Goal: Find specific page/section: Find specific page/section

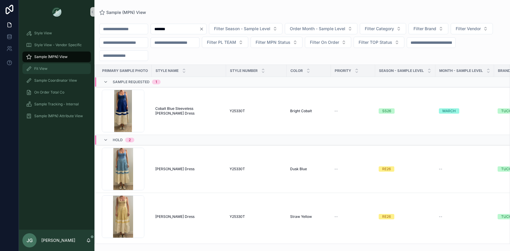
click at [52, 67] on div "Fit View" at bounding box center [56, 68] width 61 height 9
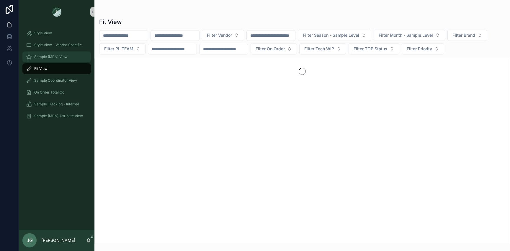
click at [63, 58] on span "Sample (MPN) View" at bounding box center [50, 56] width 33 height 5
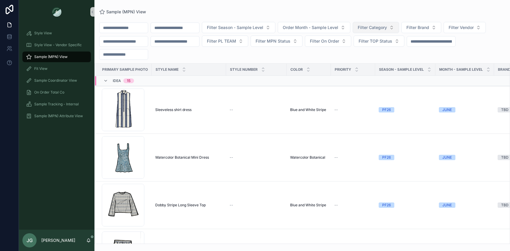
click at [387, 27] on span "Filter Category" at bounding box center [372, 28] width 29 height 6
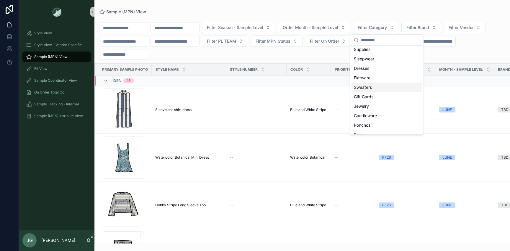
scroll to position [67, 0]
click at [368, 71] on span "Dresses" at bounding box center [361, 69] width 15 height 6
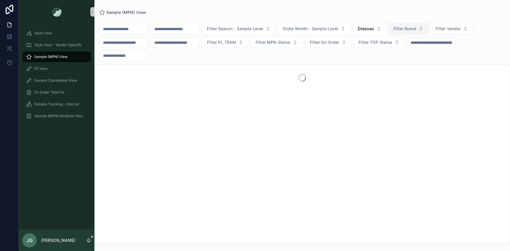
click at [413, 28] on span "Filter Brand" at bounding box center [405, 29] width 23 height 6
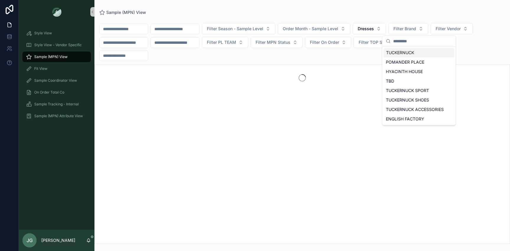
click at [409, 54] on div "TUCKERNUCK" at bounding box center [419, 52] width 71 height 9
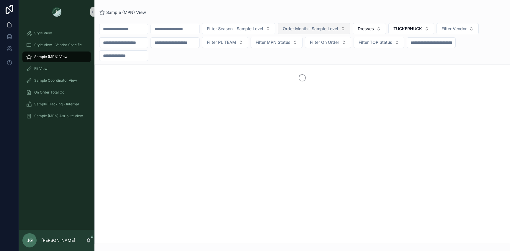
click at [339, 30] on span "Order Month - Sample Level" at bounding box center [311, 29] width 56 height 6
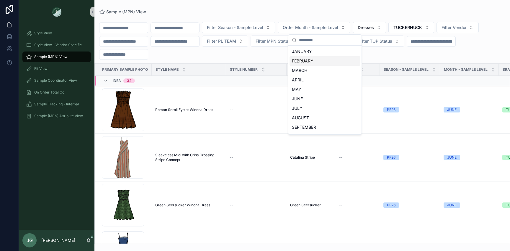
click at [313, 60] on div "FEBRUARY" at bounding box center [325, 60] width 71 height 9
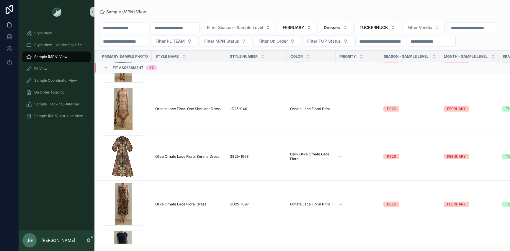
scroll to position [3088, 0]
click at [136, 121] on div "Screenshot-2025-08-21-at-1.39.11-PM .png" at bounding box center [123, 108] width 43 height 43
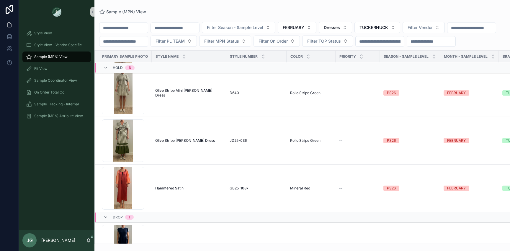
scroll to position [5116, 0]
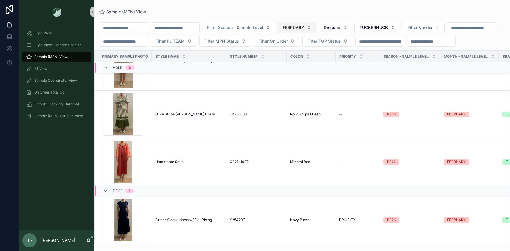
click at [296, 29] on span "FEBRUARY" at bounding box center [294, 28] width 22 height 6
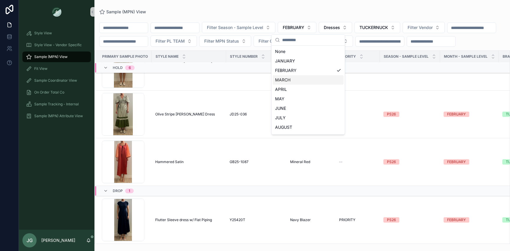
click at [298, 76] on div "MARCH" at bounding box center [308, 79] width 71 height 9
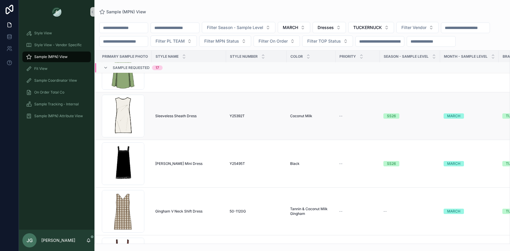
scroll to position [135, 0]
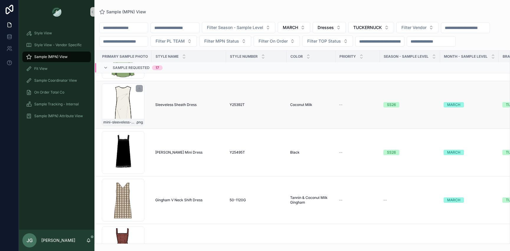
click at [130, 123] on div "mini-sleeveless-dress_coconut-milk .png" at bounding box center [123, 104] width 43 height 43
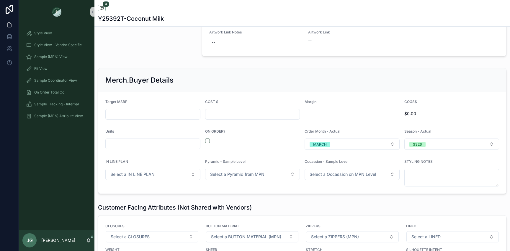
scroll to position [839, 0]
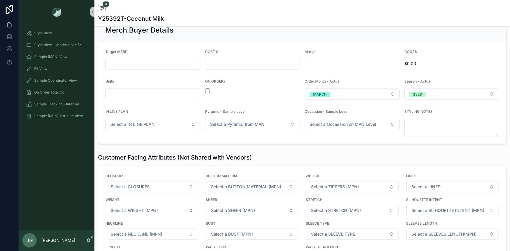
click at [208, 87] on div "ON ORDER?" at bounding box center [252, 89] width 95 height 21
click at [207, 90] on button "scrollable content" at bounding box center [207, 90] width 5 height 5
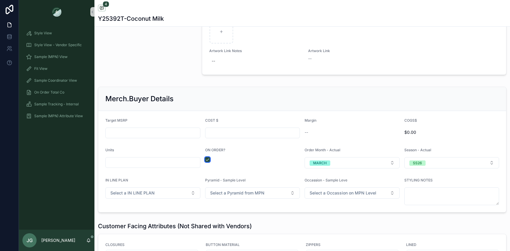
scroll to position [633, 0]
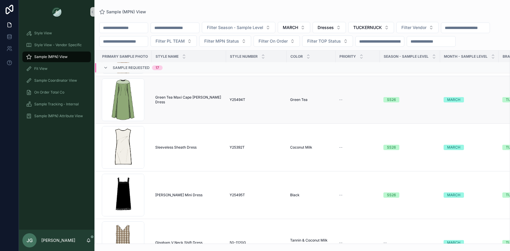
scroll to position [89, 0]
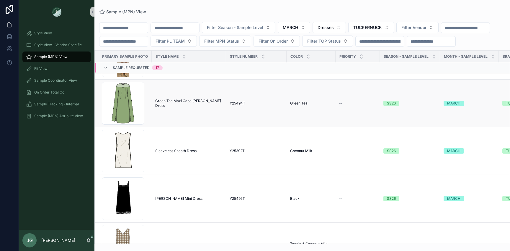
click at [162, 113] on td "Green Tea Maxi Cape [PERSON_NAME] Dress Green Tea Maxi Cape [PERSON_NAME] Dress" at bounding box center [189, 103] width 74 height 48
click at [164, 108] on span "Green Tea Maxi Cape [PERSON_NAME] Dress" at bounding box center [188, 102] width 67 height 9
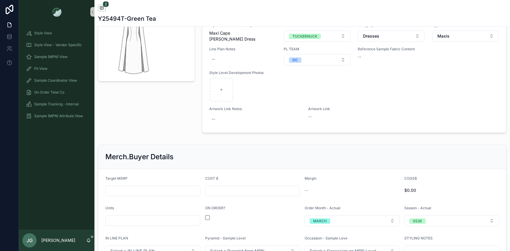
scroll to position [674, 0]
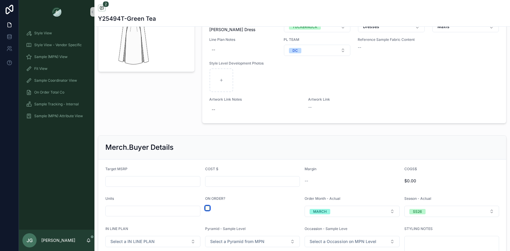
click at [205, 209] on button "scrollable content" at bounding box center [207, 207] width 5 height 5
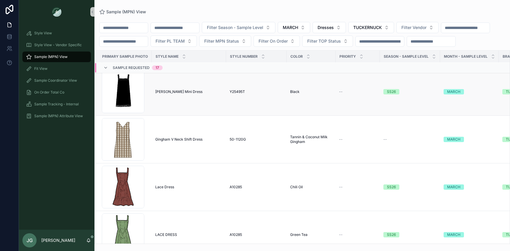
scroll to position [197, 0]
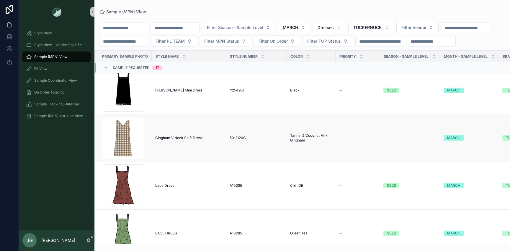
click at [181, 142] on td "Gingham V Neck Shift Dress Gingham V Neck Shift Dress" at bounding box center [189, 138] width 74 height 48
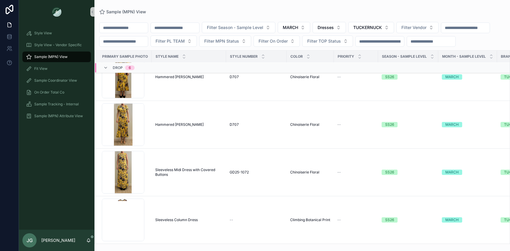
scroll to position [4068, 0]
click at [298, 26] on span "MARCH" at bounding box center [290, 28] width 15 height 6
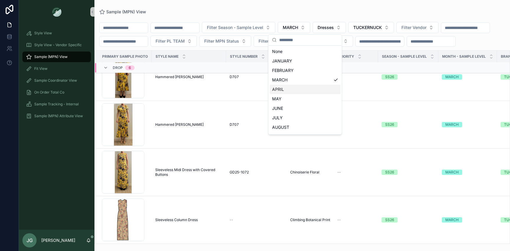
click at [290, 86] on div "APRIL" at bounding box center [305, 88] width 71 height 9
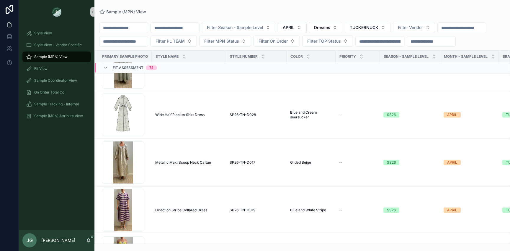
scroll to position [734, 0]
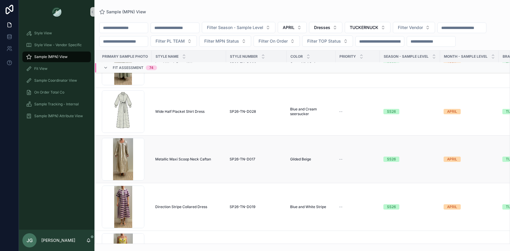
click at [208, 150] on td "Metallic Maxi Scoop Neck Caftan Metallic Maxi Scoop Neck Caftan" at bounding box center [189, 159] width 74 height 48
click at [204, 160] on span "Metallic Maxi Scoop Neck Caftan" at bounding box center [183, 159] width 56 height 5
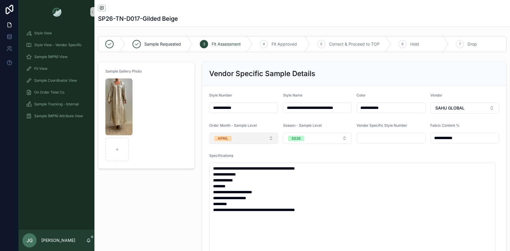
click at [252, 139] on button "APRIL" at bounding box center [243, 137] width 69 height 11
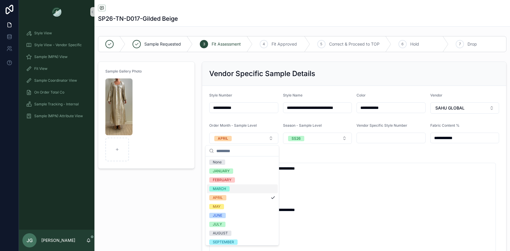
click at [243, 186] on div "MARCH" at bounding box center [242, 188] width 71 height 9
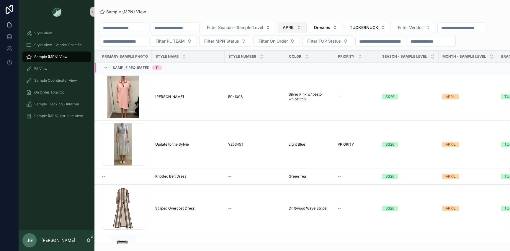
click at [295, 27] on span "APRIL" at bounding box center [289, 28] width 12 height 6
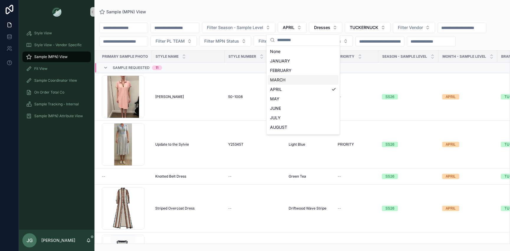
click at [291, 82] on div "MARCH" at bounding box center [303, 79] width 71 height 9
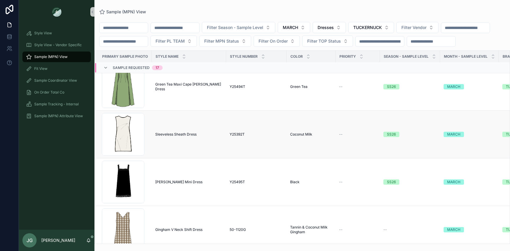
scroll to position [105, 0]
click at [193, 111] on td "Green Tea Maxi Cape [PERSON_NAME] Dress Green Tea Maxi Cape [PERSON_NAME] Dress" at bounding box center [189, 87] width 74 height 48
click at [180, 92] on span "Green Tea Maxi Cape [PERSON_NAME] Dress" at bounding box center [188, 86] width 67 height 9
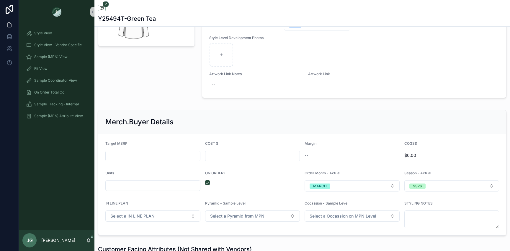
scroll to position [661, 0]
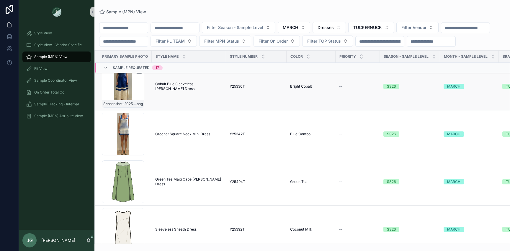
scroll to position [28, 0]
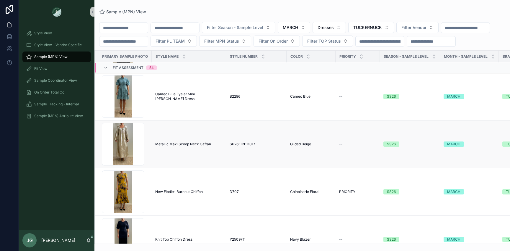
click at [165, 163] on td "Metallic Maxi Scoop Neck Caftan Metallic Maxi Scoop Neck Caftan" at bounding box center [189, 144] width 74 height 48
click at [160, 162] on td "Metallic Maxi Scoop Neck Caftan Metallic Maxi Scoop Neck Caftan" at bounding box center [189, 144] width 74 height 48
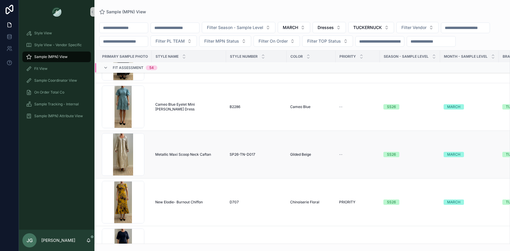
click at [203, 151] on td "Metallic Maxi Scoop Neck Caftan Metallic Maxi Scoop Neck Caftan" at bounding box center [189, 155] width 74 height 48
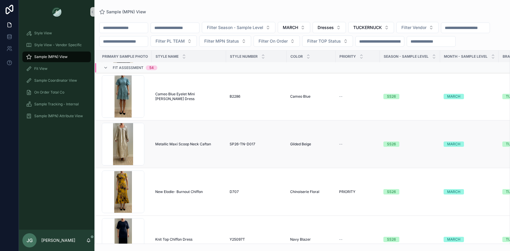
scroll to position [1256, 0]
click at [196, 146] on span "Metallic Maxi Scoop Neck Caftan" at bounding box center [183, 144] width 56 height 5
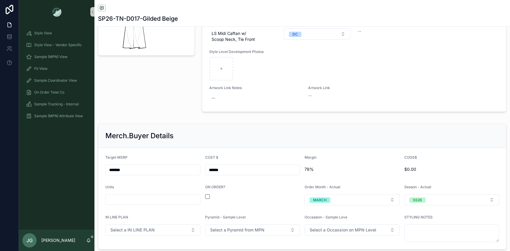
scroll to position [820, 0]
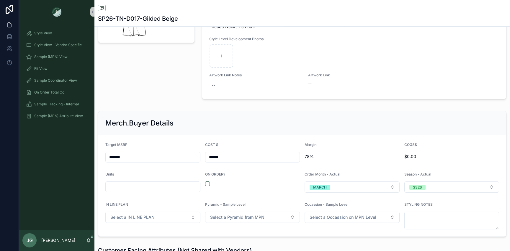
click at [210, 182] on div "scrollable content" at bounding box center [252, 183] width 95 height 5
click at [206, 184] on button "scrollable content" at bounding box center [207, 183] width 5 height 5
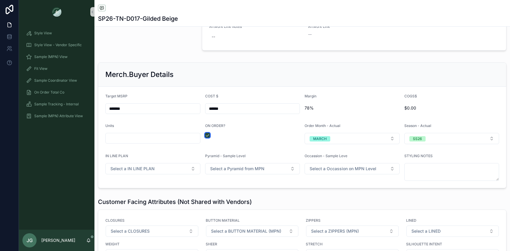
scroll to position [868, 0]
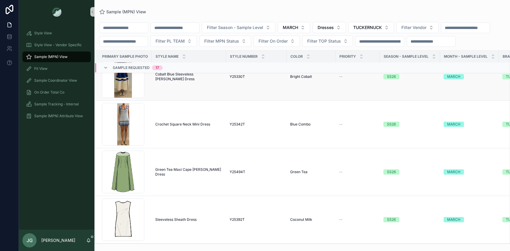
scroll to position [37, 0]
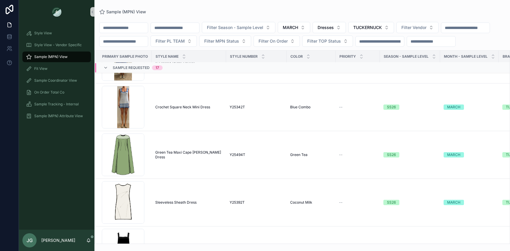
click at [117, 26] on input "scrollable content" at bounding box center [124, 28] width 48 height 8
click at [298, 25] on span "MARCH" at bounding box center [290, 28] width 15 height 6
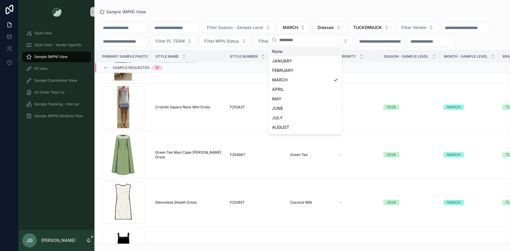
click at [301, 51] on div "None" at bounding box center [305, 51] width 71 height 9
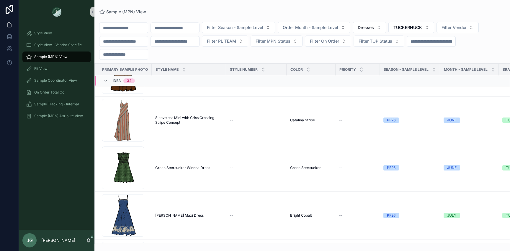
click at [122, 28] on input "scrollable content" at bounding box center [124, 28] width 48 height 8
type input "****"
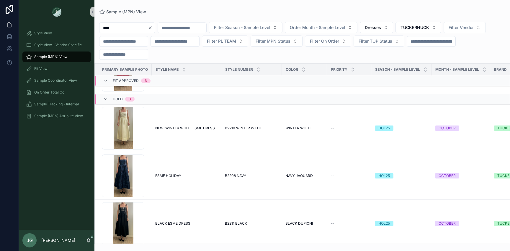
scroll to position [693, 0]
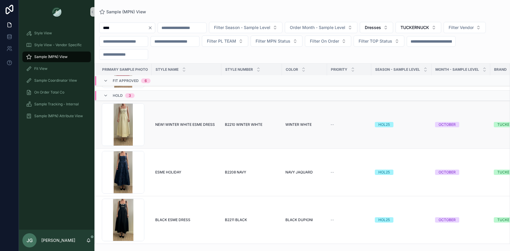
click at [204, 132] on td "NEW! WINTER WHITE ESME DRESS NEW! WINTER WHITE ESME DRESS" at bounding box center [187, 125] width 70 height 48
click at [202, 128] on td "NEW! WINTER WHITE ESME DRESS NEW! WINTER WHITE ESME DRESS" at bounding box center [187, 125] width 70 height 48
click at [110, 119] on div "Screenshot-2025-05-21-at-3.20.18-PM-(1) .png" at bounding box center [123, 124] width 43 height 43
